Goal: Find specific page/section: Find specific page/section

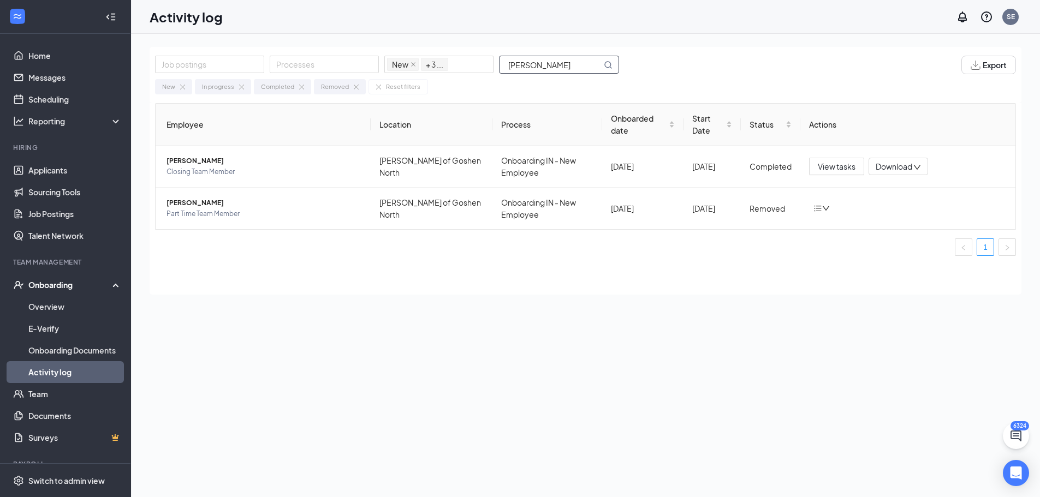
drag, startPoint x: 555, startPoint y: 65, endPoint x: 496, endPoint y: 60, distance: 59.7
click at [496, 60] on div "Job postings Processes New In progress Completed Removed + 3 ... [PERSON_NAME]" at bounding box center [392, 65] width 475 height 19
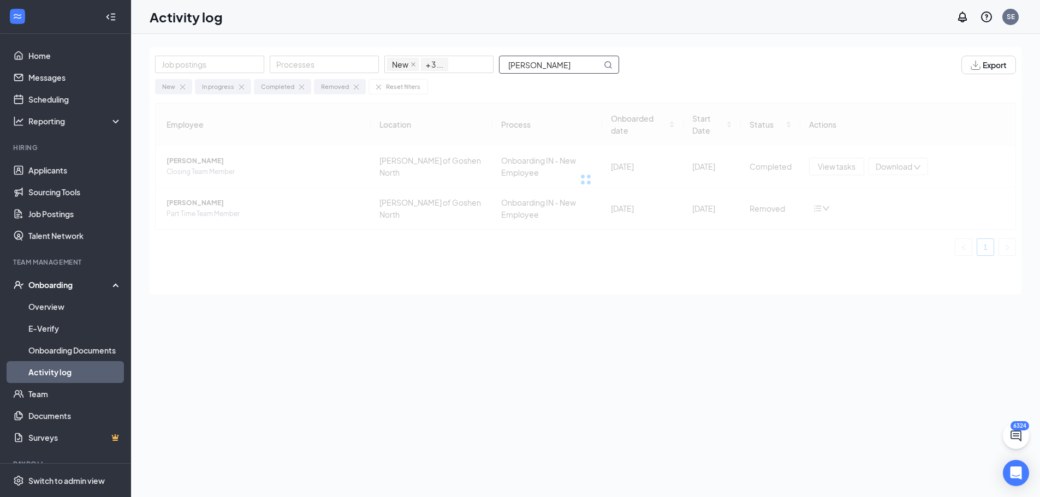
type input "[PERSON_NAME]"
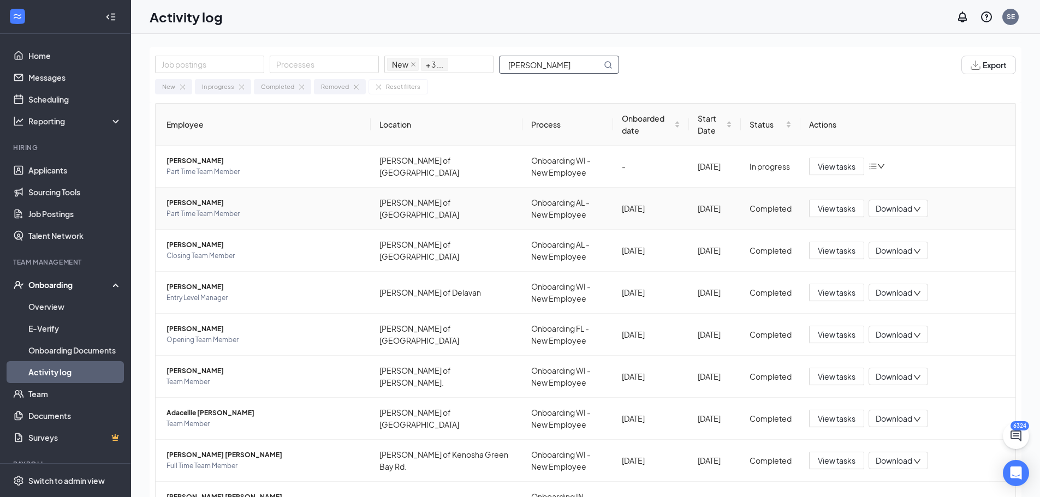
click at [196, 201] on span "[PERSON_NAME]" at bounding box center [263, 203] width 195 height 11
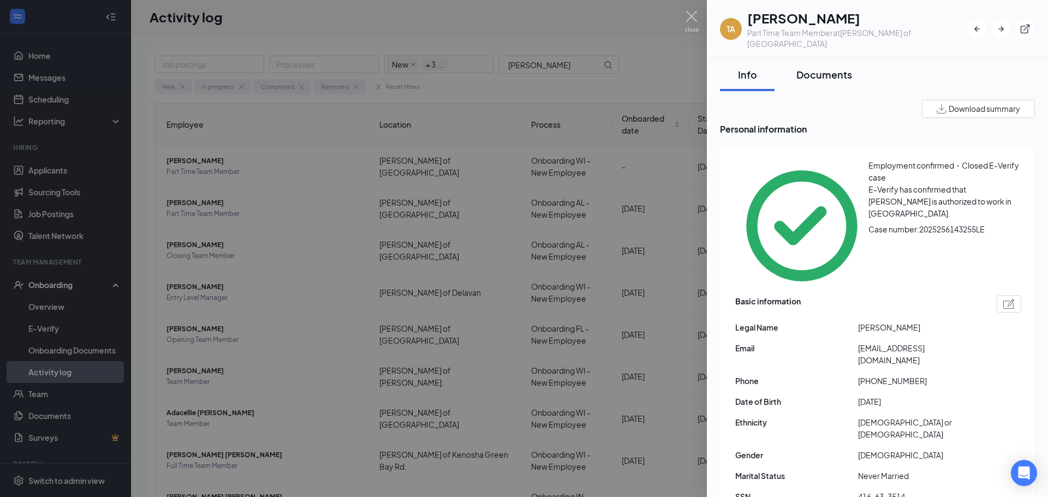
click at [815, 68] on div "Documents" at bounding box center [824, 75] width 56 height 14
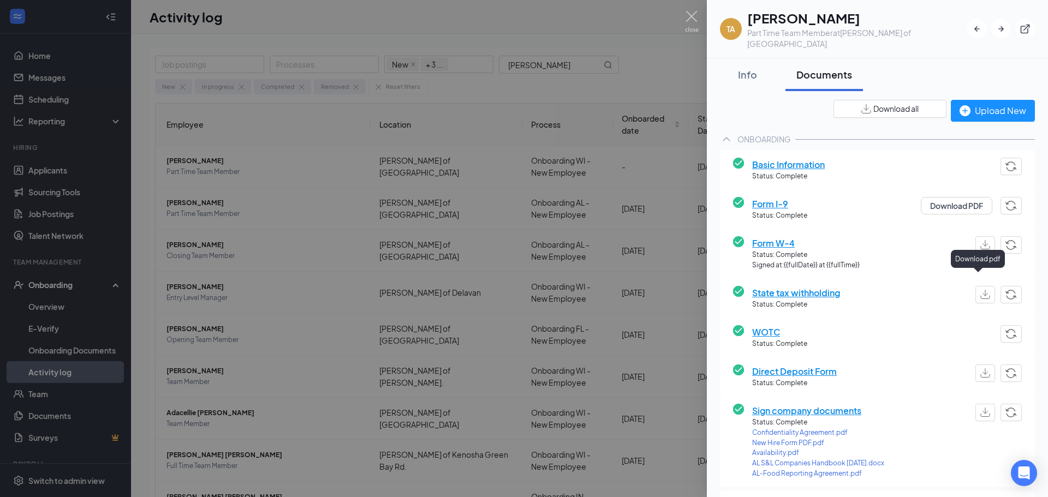
click at [980, 290] on img "button" at bounding box center [985, 294] width 10 height 9
click at [980, 240] on img "button" at bounding box center [985, 244] width 10 height 9
click at [980, 368] on img "button" at bounding box center [985, 372] width 10 height 9
